Goal: Task Accomplishment & Management: Find specific page/section

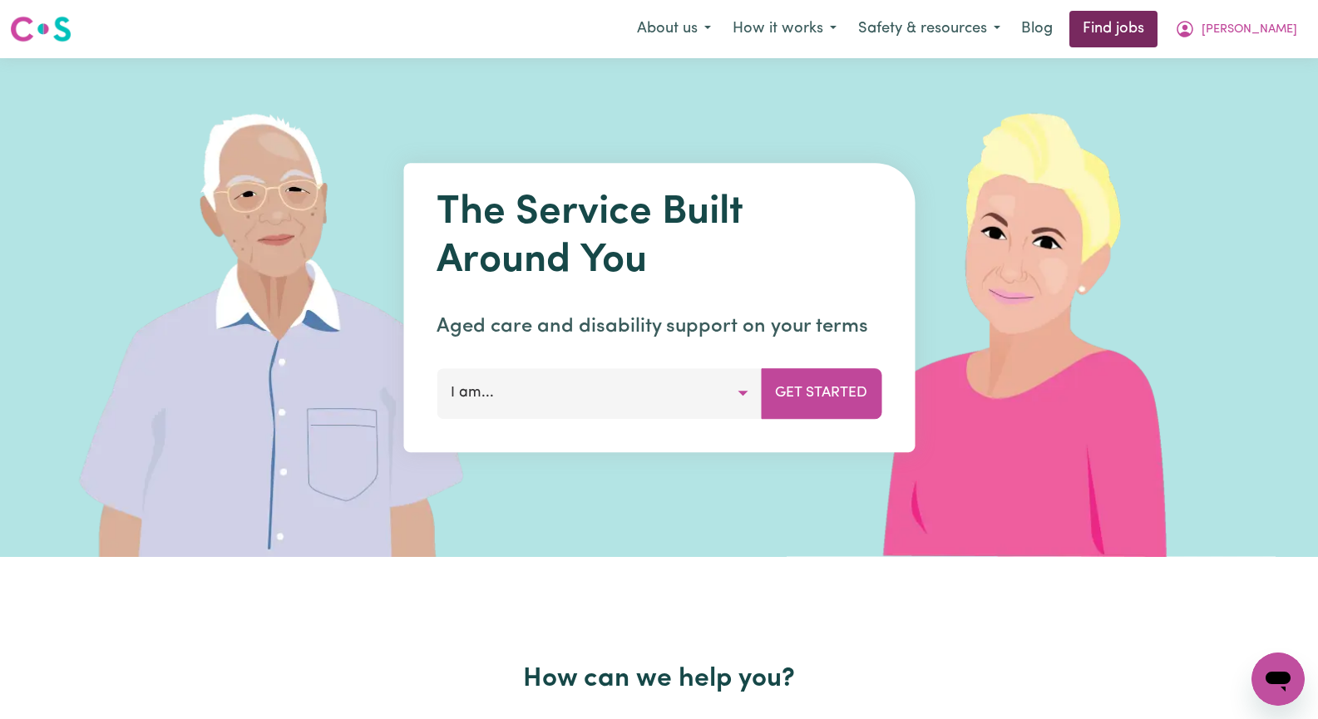
click at [1157, 31] on link "Find jobs" at bounding box center [1113, 29] width 88 height 37
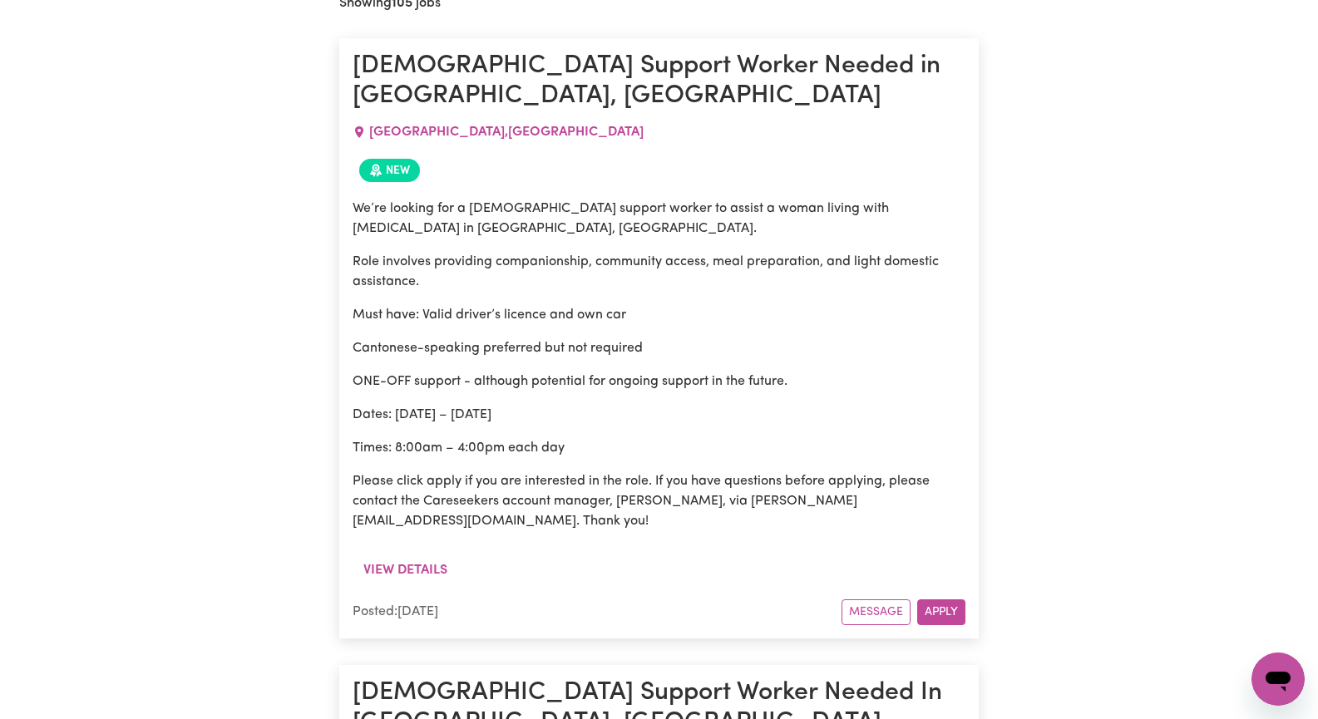
scroll to position [640, 0]
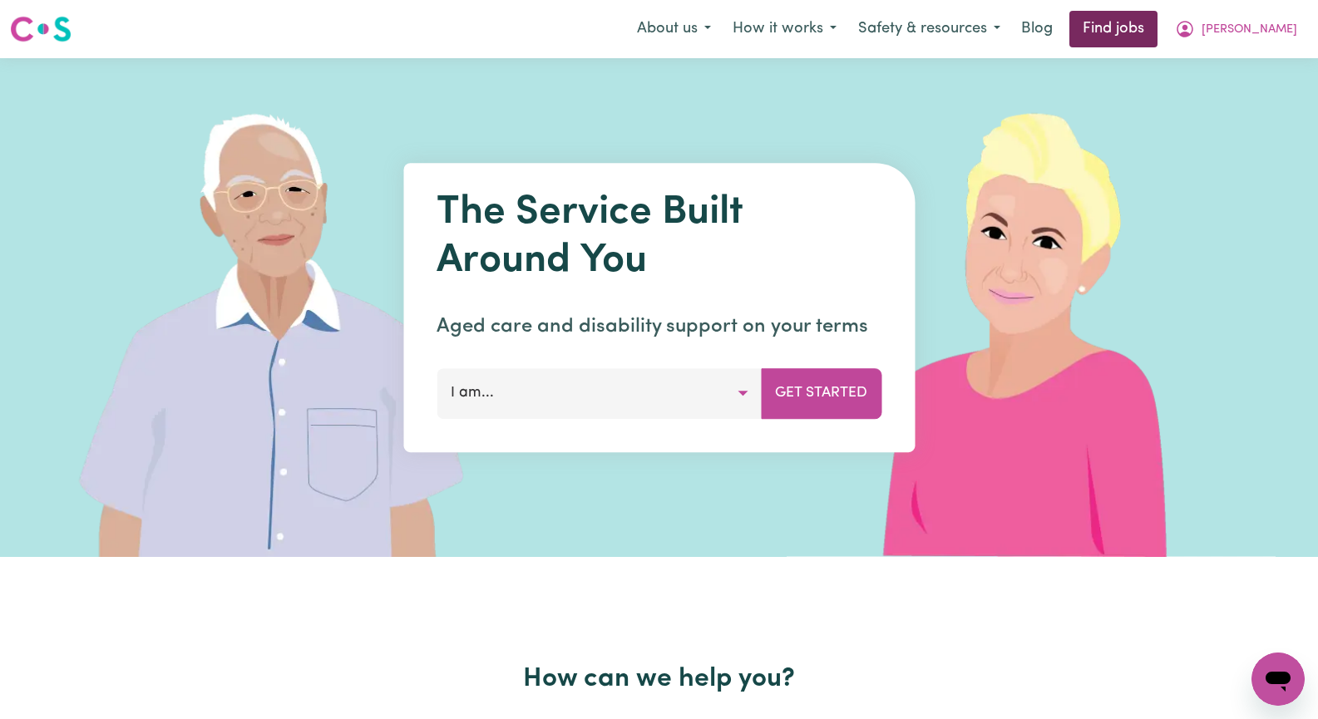
click at [1157, 28] on link "Find jobs" at bounding box center [1113, 29] width 88 height 37
